Goal: Complete application form

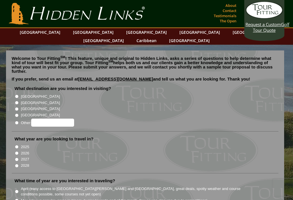
click at [15, 99] on li "[GEOGRAPHIC_DATA]" at bounding box center [148, 102] width 266 height 6
click at [18, 101] on input "[GEOGRAPHIC_DATA]" at bounding box center [17, 103] width 4 height 4
radio input "true"
click at [15, 150] on li "2026" at bounding box center [148, 153] width 266 height 6
click at [19, 151] on input "2026" at bounding box center [17, 153] width 4 height 4
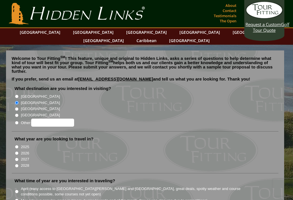
radio input "true"
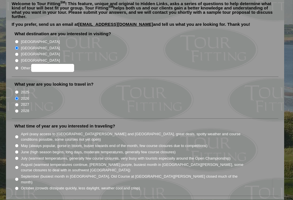
scroll to position [58, 0]
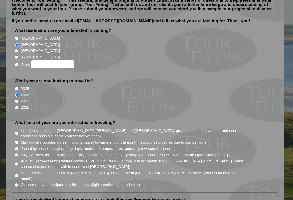
click at [19, 147] on input "June (high season begins, long days, moderate temperatures, generally few cours…" at bounding box center [17, 149] width 4 height 4
radio input "true"
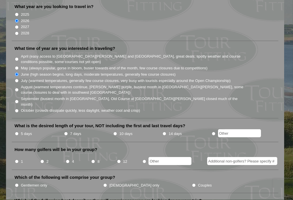
scroll to position [133, 0]
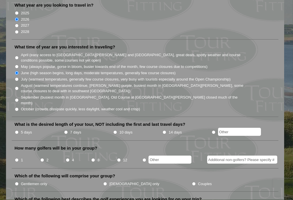
click at [17, 131] on input "5 days" at bounding box center [17, 133] width 4 height 4
radio input "true"
click at [92, 158] on input "8" at bounding box center [93, 160] width 4 height 4
radio input "true"
click at [19, 182] on input "Gentlemen only" at bounding box center [17, 184] width 4 height 4
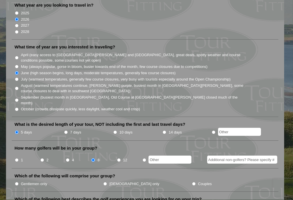
radio input "true"
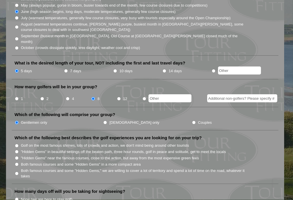
scroll to position [195, 0]
click at [13, 144] on li "Which of the following best describes the golf experiences you are looking for …" at bounding box center [145, 159] width 267 height 49
click at [17, 162] on input "Both famous courses and some "Hidden Gems" in a more compact area" at bounding box center [17, 164] width 4 height 4
radio input "true"
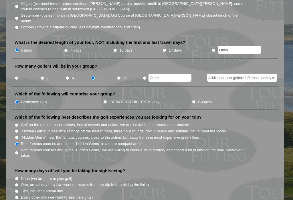
scroll to position [225, 0]
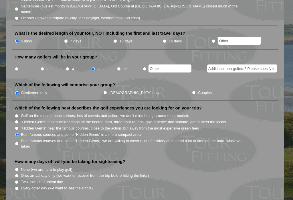
click at [19, 168] on input "None (we are here to play golf)" at bounding box center [17, 170] width 4 height 4
radio input "true"
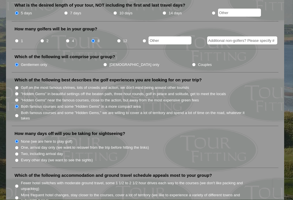
scroll to position [256, 0]
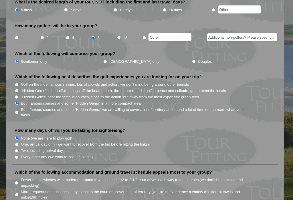
click at [17, 188] on li "More frequent hotel changes, stay closer to the courses, cover a lot of territo…" at bounding box center [148, 194] width 266 height 12
click at [17, 193] on input "More frequent hotel changes, stay closer to the courses, cover a lot of territo…" at bounding box center [17, 195] width 4 height 4
radio input "true"
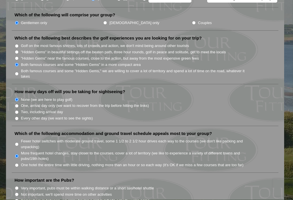
scroll to position [298, 0]
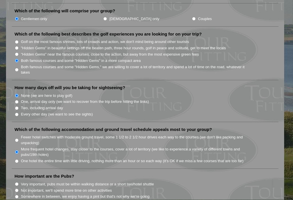
click at [18, 195] on input "Somewhere in between, we enjoy having a pint but that's not why we're going" at bounding box center [17, 197] width 4 height 4
radio input "true"
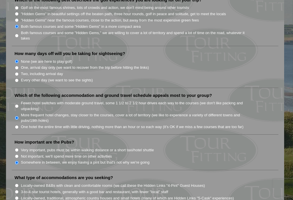
scroll to position [339, 0]
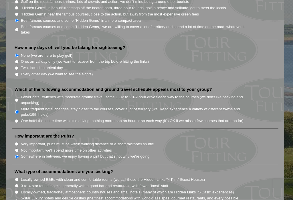
radio input "true"
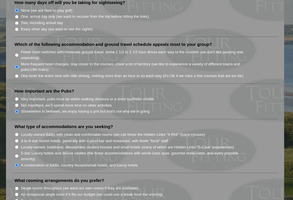
scroll to position [385, 0]
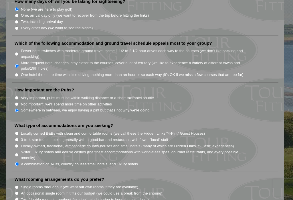
click at [15, 186] on input "Single rooms throughout (we want our own rooms if they are available)" at bounding box center [17, 188] width 4 height 4
radio input "true"
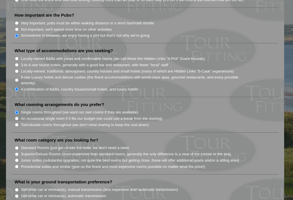
scroll to position [461, 0]
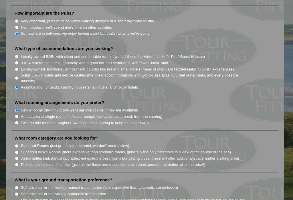
click at [18, 144] on input "Standard Rooms (just get us into the hotel, we don't need a view)" at bounding box center [17, 146] width 4 height 4
radio input "true"
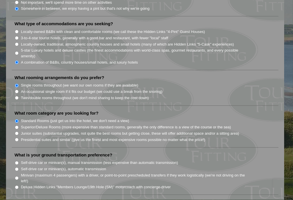
scroll to position [487, 0]
click at [17, 176] on input "Minivan (maximum 4 passengers) with a driver, or point-to-point prescheduled tr…" at bounding box center [17, 178] width 4 height 4
radio input "true"
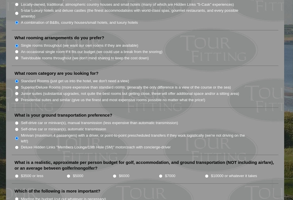
scroll to position [527, 0]
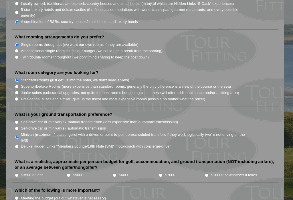
click at [18, 174] on input "$3500 or less" at bounding box center [17, 176] width 4 height 4
radio input "true"
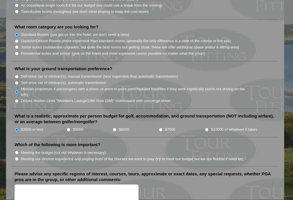
scroll to position [573, 0]
click at [17, 157] on input "Meeting our desired experience and playing most of the courses we want to play …" at bounding box center [17, 159] width 4 height 4
radio input "true"
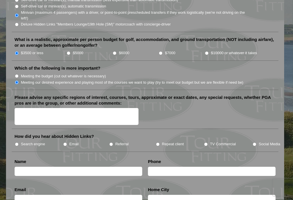
scroll to position [648, 0]
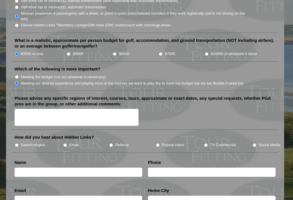
click at [16, 134] on li "How did you hear about Hidden Links? Search engine Email Referral Repeat client…" at bounding box center [145, 143] width 267 height 18
click at [32, 168] on input "text" at bounding box center [79, 172] width 128 height 9
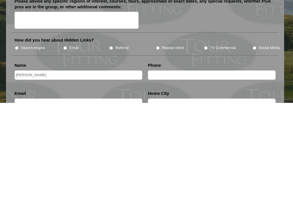
type input "[PERSON_NAME]"
click at [188, 168] on input "text" at bounding box center [212, 172] width 128 height 9
type input "8609223332"
click at [125, 196] on input "text" at bounding box center [79, 200] width 128 height 8
type input "[EMAIL_ADDRESS][DOMAIN_NAME]"
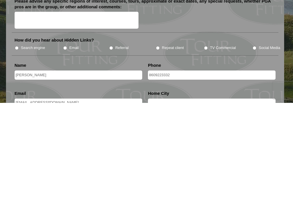
click at [192, 196] on input "text" at bounding box center [212, 200] width 128 height 8
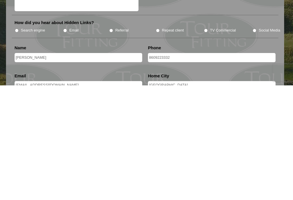
type input "[GEOGRAPHIC_DATA]"
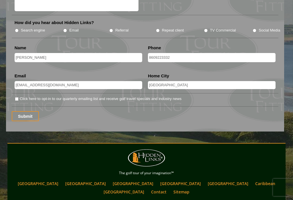
click at [19, 97] on input "Click here to opt-in to our quarterly emailing list and receive golf travel spe…" at bounding box center [17, 99] width 4 height 4
checkbox input "true"
click at [27, 111] on input "Submit" at bounding box center [25, 116] width 27 height 10
